Goal: Check status

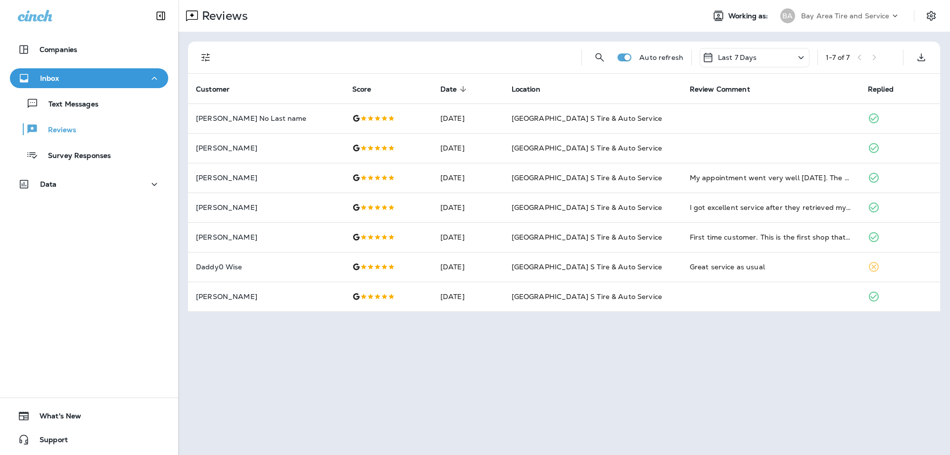
drag, startPoint x: 118, startPoint y: 218, endPoint x: 112, endPoint y: 227, distance: 10.0
click at [116, 225] on div "Companies Inbox Text Messages Reviews Survey Responses Data 0 What's New Support" at bounding box center [89, 227] width 178 height 455
